Goal: Information Seeking & Learning: Learn about a topic

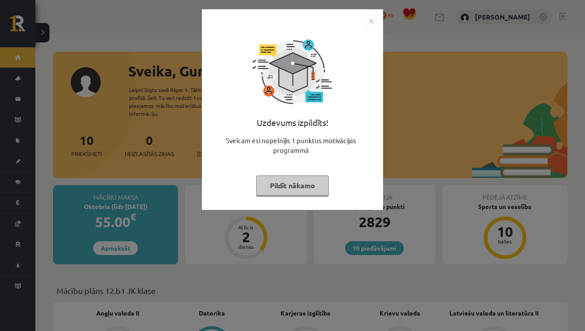
click at [287, 187] on button "Pildīt nākamo" at bounding box center [292, 185] width 72 height 20
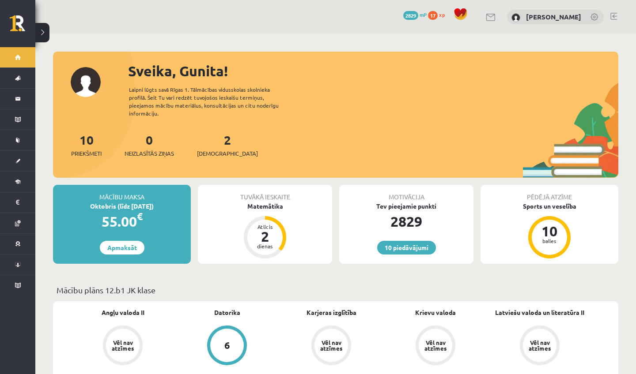
click at [214, 140] on div "2 Ieskaites" at bounding box center [227, 144] width 61 height 27
click at [215, 149] on span "[DEMOGRAPHIC_DATA]" at bounding box center [227, 153] width 61 height 9
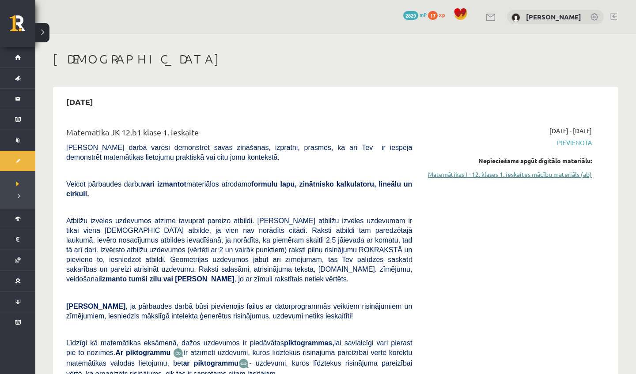
click at [461, 176] on link "Matemātikas I - 12. klases 1. ieskaites mācību materiāls (ab)" at bounding box center [508, 174] width 166 height 9
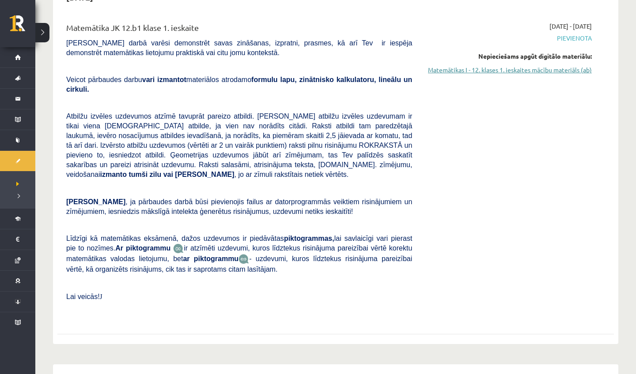
click at [543, 69] on link "Matemātikas I - 12. klases 1. ieskaites mācību materiāls (ab)" at bounding box center [508, 69] width 166 height 9
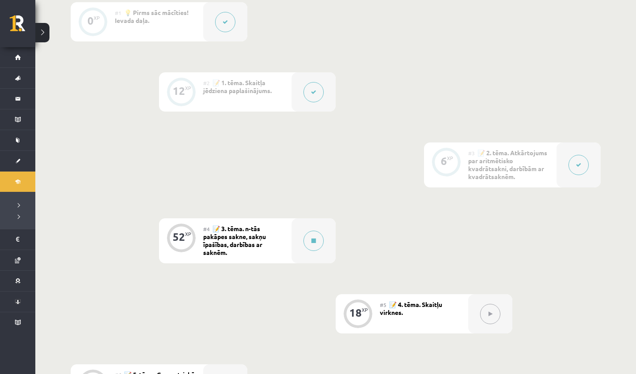
scroll to position [289, 0]
click at [310, 245] on button at bounding box center [313, 241] width 20 height 20
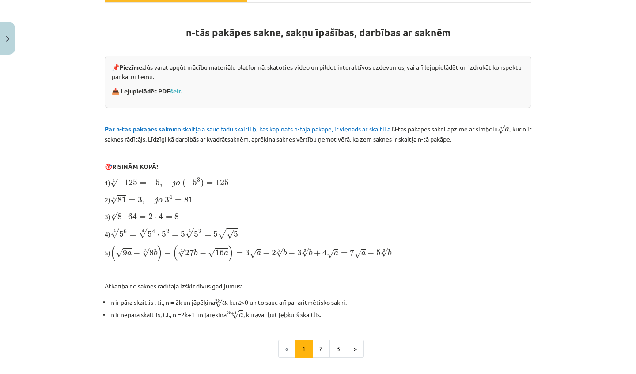
scroll to position [154, 0]
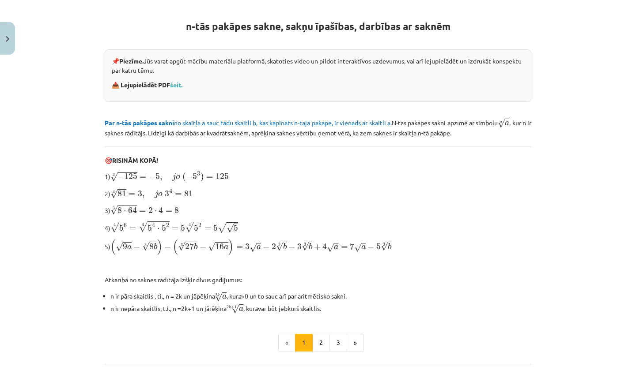
click at [287, 343] on li "«" at bounding box center [286, 343] width 17 height 18
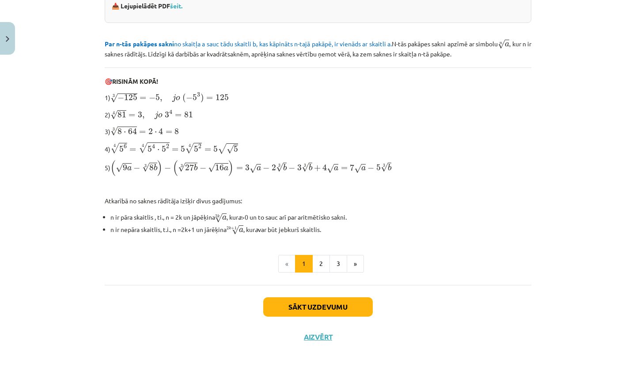
scroll to position [232, 0]
click at [316, 269] on button "2" at bounding box center [321, 265] width 18 height 18
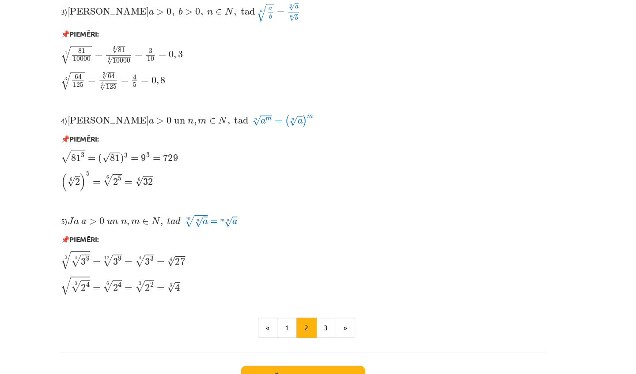
scroll to position [628, 0]
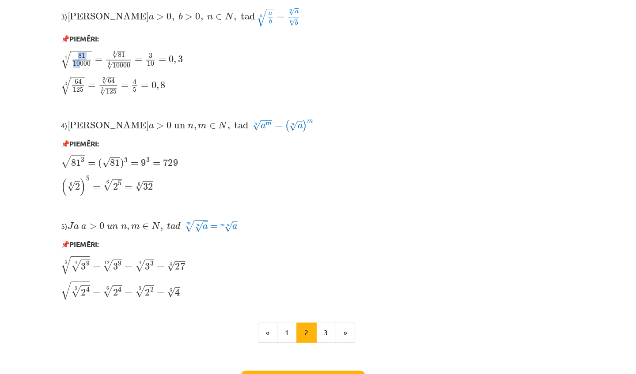
drag, startPoint x: 60, startPoint y: 57, endPoint x: 69, endPoint y: 60, distance: 9.5
click at [105, 86] on span "√ 81 10000" at bounding box center [118, 94] width 27 height 16
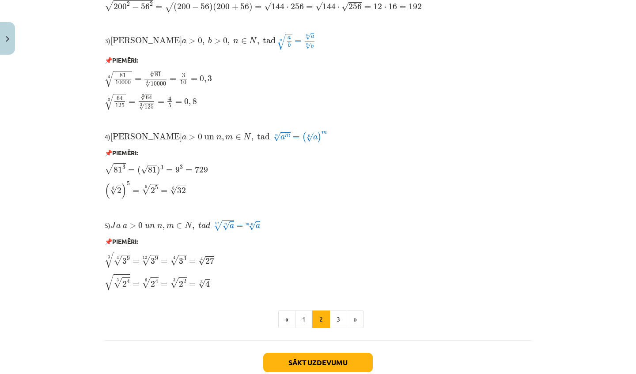
scroll to position [656, 0]
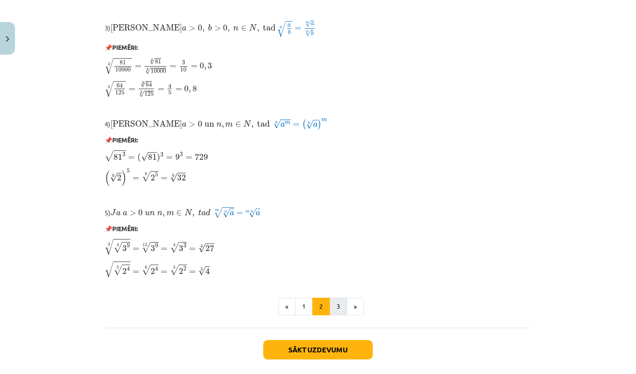
click at [338, 301] on button "3" at bounding box center [338, 307] width 18 height 18
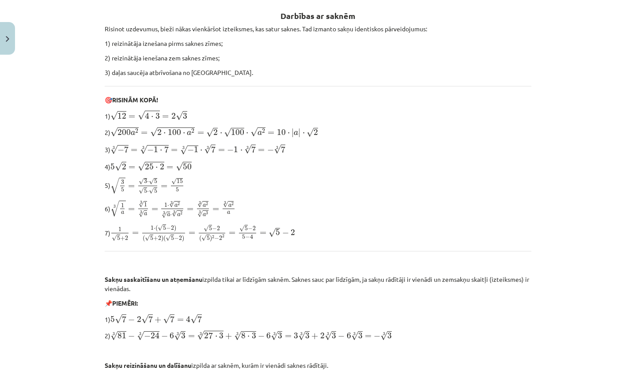
scroll to position [216, 0]
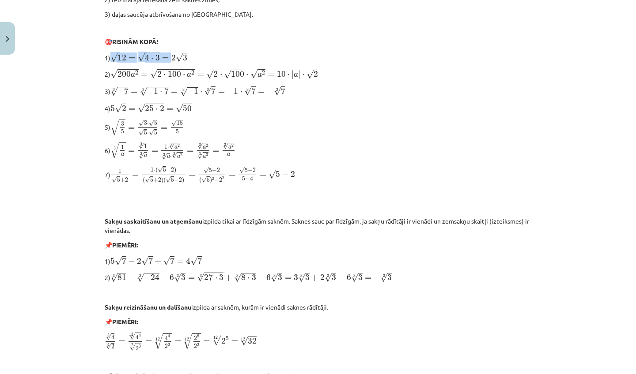
drag, startPoint x: 172, startPoint y: 56, endPoint x: 194, endPoint y: 57, distance: 22.1
click at [194, 57] on p "1) √ 12 = √ 4 ⋅ 3 = 2 √ 3 12 = 4 ⋅ 3 = 2 3" at bounding box center [318, 57] width 427 height 11
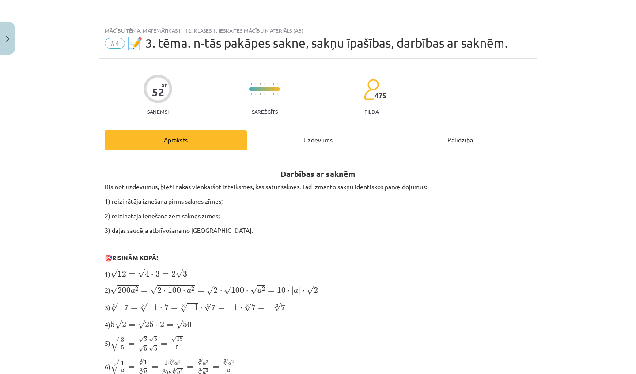
scroll to position [0, 0]
click at [11, 40] on button "Close" at bounding box center [7, 38] width 15 height 33
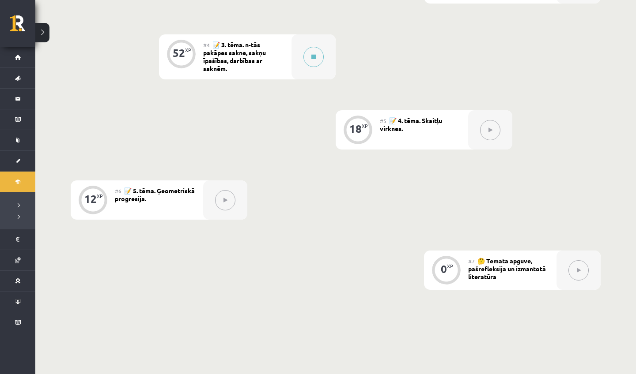
scroll to position [449, 0]
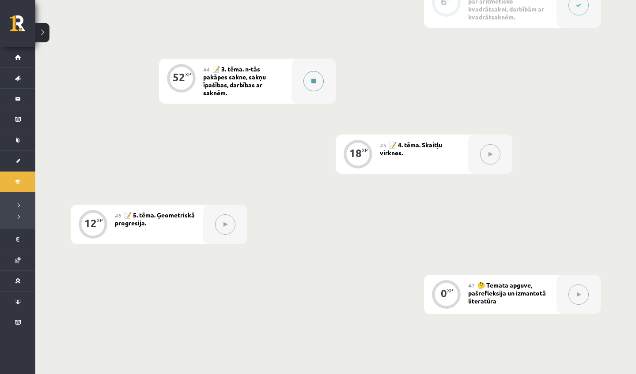
click at [313, 79] on button at bounding box center [313, 81] width 20 height 20
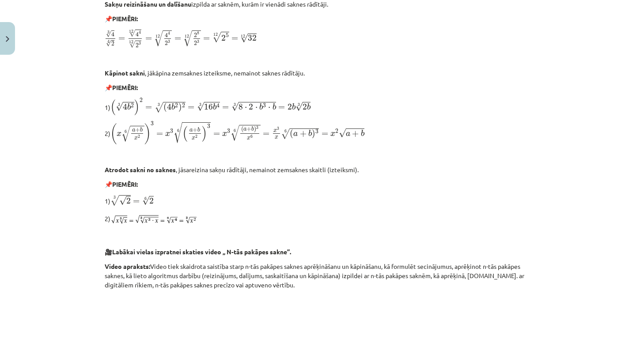
scroll to position [521, 0]
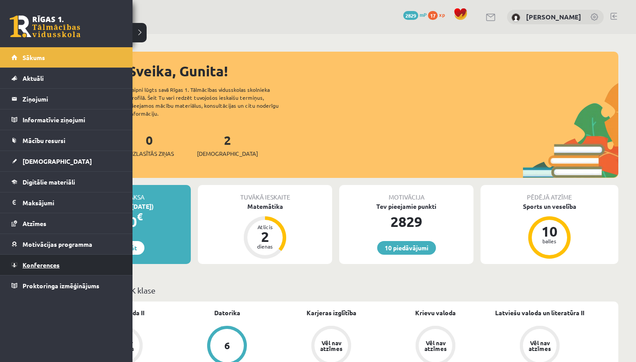
click at [53, 261] on link "Konferences" at bounding box center [66, 265] width 110 height 20
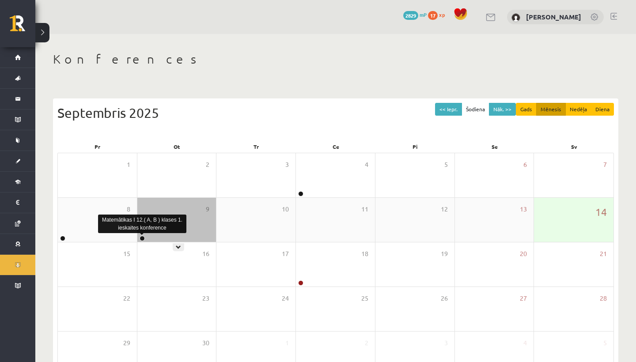
click at [143, 238] on link at bounding box center [142, 238] width 5 height 5
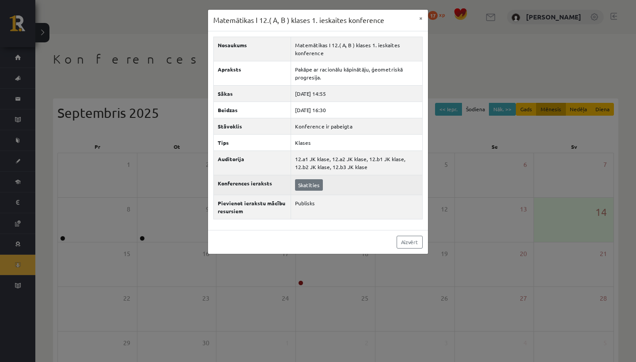
click at [306, 187] on link "Skatīties" at bounding box center [309, 184] width 28 height 11
